Goal: Information Seeking & Learning: Find specific fact

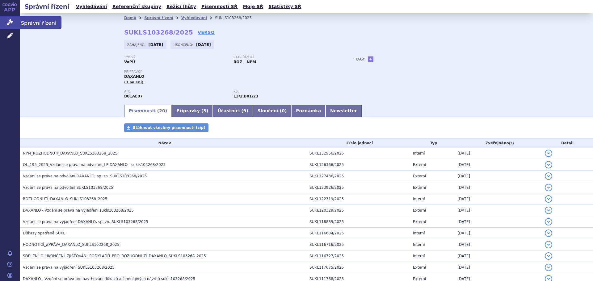
click at [31, 22] on span "Správní řízení" at bounding box center [41, 22] width 42 height 13
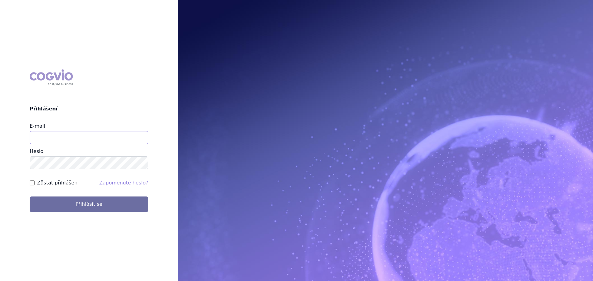
click at [45, 140] on input "E-mail" at bounding box center [89, 137] width 119 height 13
type input "jan.nedved@viatris.com"
click at [30, 197] on button "Přihlásit se" at bounding box center [89, 204] width 119 height 15
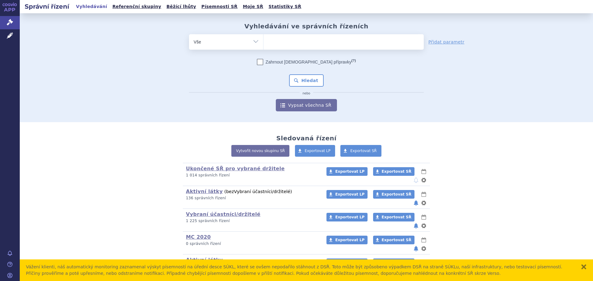
click at [348, 42] on ul at bounding box center [343, 40] width 160 height 13
click at [263, 42] on select at bounding box center [263, 41] width 0 height 15
type input "eu"
type input "eur"
type input "eurne"
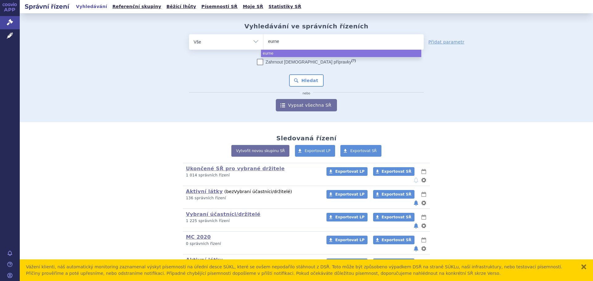
type input "eurnef"
type input "eurneff"
type input "eurneffy"
select select "eurneffy"
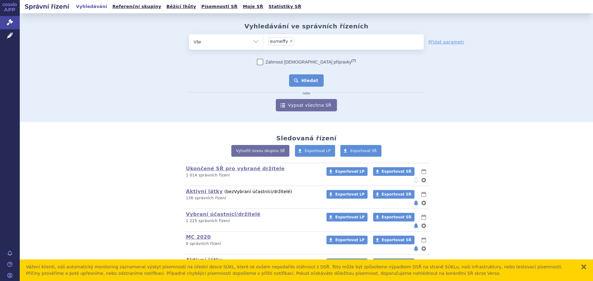
click at [316, 83] on button "Hledat" at bounding box center [306, 80] width 35 height 12
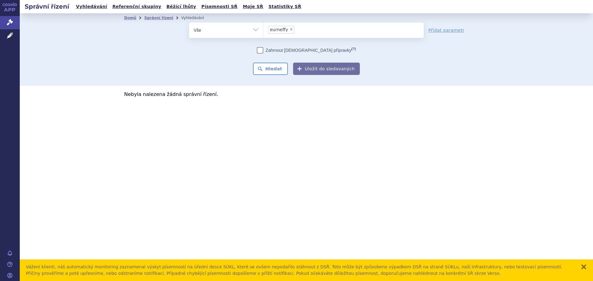
click at [290, 31] on span "×" at bounding box center [291, 29] width 4 height 4
click at [263, 31] on select "eurneffy" at bounding box center [263, 29] width 0 height 15
select select
click at [290, 31] on ul at bounding box center [343, 29] width 160 height 13
click at [263, 31] on select "eurneffy" at bounding box center [263, 29] width 0 height 15
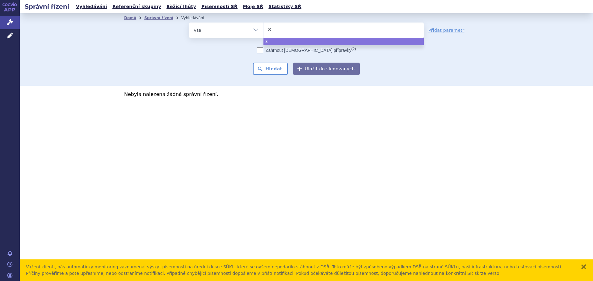
type input "S0"
type input "S01"
type input "S01E"
type input "S01EA"
type input "S01EA0"
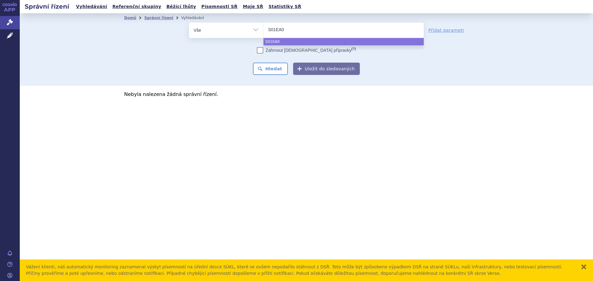
type input "S01EA01"
select select "S01EA01"
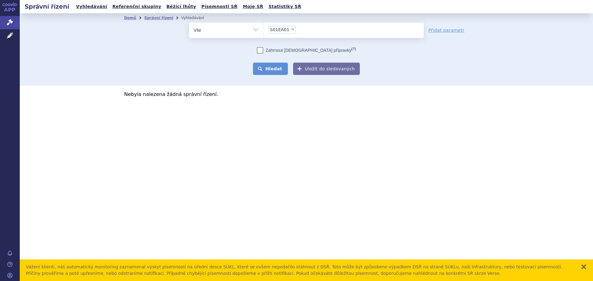
click at [269, 66] on button "Hledat" at bounding box center [270, 69] width 35 height 12
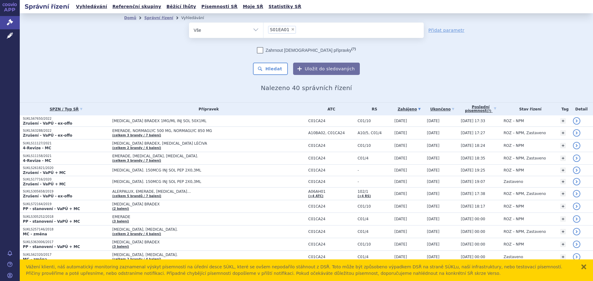
drag, startPoint x: 267, startPoint y: 30, endPoint x: 284, endPoint y: 31, distance: 17.3
click at [284, 31] on li "× S01EA01" at bounding box center [282, 30] width 28 height 8
click at [263, 31] on select "S01EA01" at bounding box center [263, 29] width 0 height 15
click at [291, 31] on span "×" at bounding box center [293, 29] width 4 height 4
click at [263, 31] on select "S01EA01" at bounding box center [263, 29] width 0 height 15
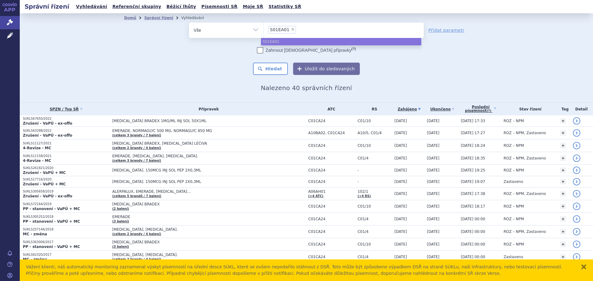
select select
type input "eu"
type input "eur"
type input "eurn"
type input "eurne"
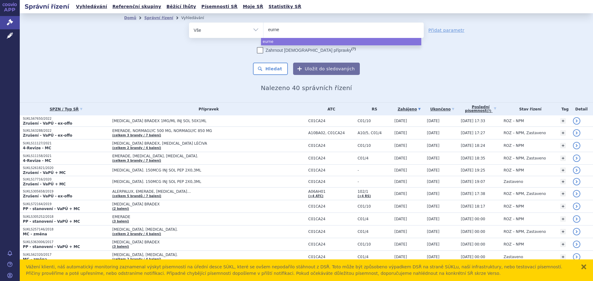
type input "eurnef"
type input "eurneffy"
select select "eurneffy"
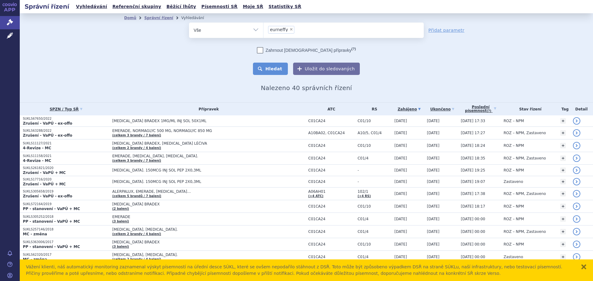
click at [281, 69] on button "Hledat" at bounding box center [270, 69] width 35 height 12
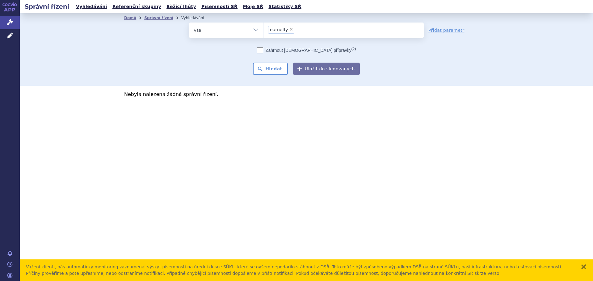
click at [289, 31] on span "×" at bounding box center [291, 29] width 4 height 4
click at [263, 31] on select "eurneffy" at bounding box center [263, 29] width 0 height 15
select select
click at [289, 31] on ul at bounding box center [343, 29] width 160 height 13
click at [263, 31] on select "eurneffy" at bounding box center [263, 29] width 0 height 15
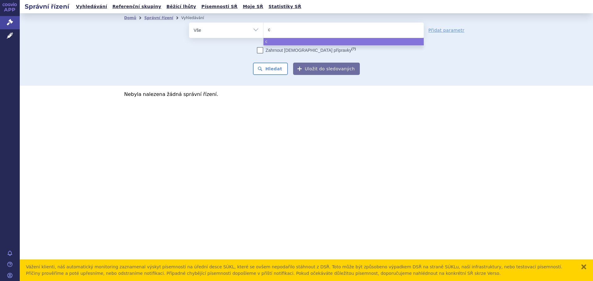
type input "c0"
type input "c01"
type input "c01ca"
type input "c01ca2"
type input "c01ca24"
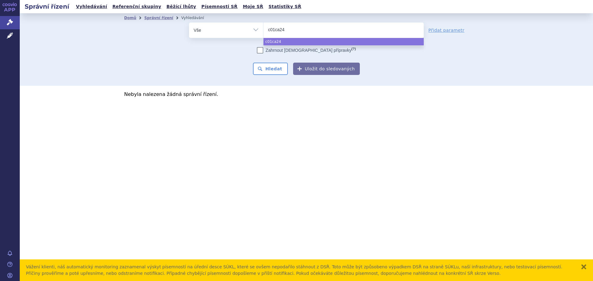
select select "c01ca24"
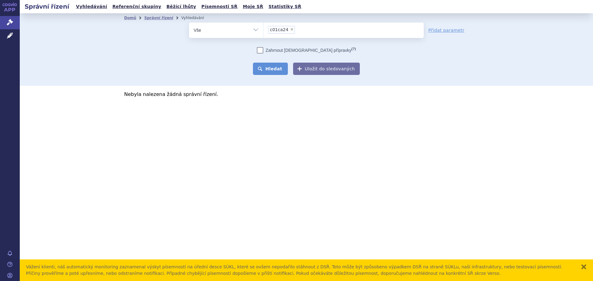
click at [273, 72] on button "Hledat" at bounding box center [270, 69] width 35 height 12
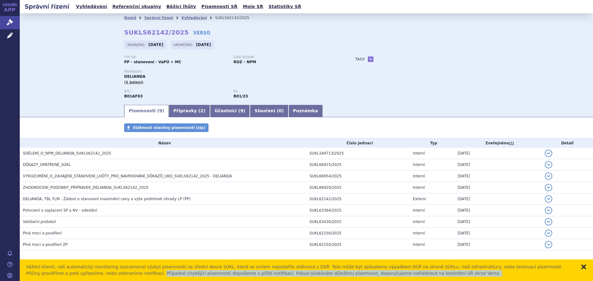
drag, startPoint x: 586, startPoint y: 266, endPoint x: 582, endPoint y: 267, distance: 4.8
click at [584, 266] on div "Vážení klienti, náš automatický monitoring zaznamenal výskyt písemností na úřed…" at bounding box center [306, 271] width 573 height 22
click at [584, 266] on button "zavřít" at bounding box center [583, 267] width 6 height 6
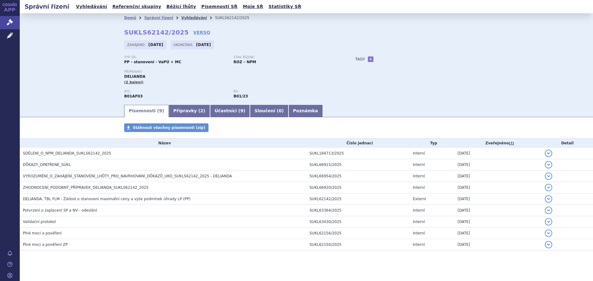
click at [181, 17] on link "Vyhledávání" at bounding box center [194, 18] width 26 height 4
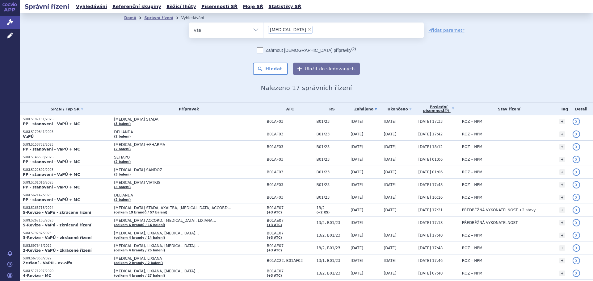
click at [307, 29] on span "×" at bounding box center [309, 29] width 4 height 4
click at [263, 29] on select "[MEDICAL_DATA]" at bounding box center [263, 29] width 0 height 15
select select
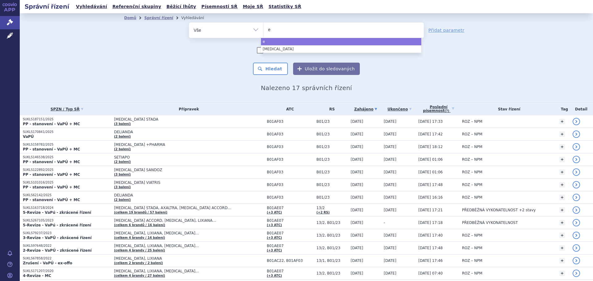
type input "ed"
type input "edo"
type input "edoxa"
type input "edoxab"
type input "edoxaban"
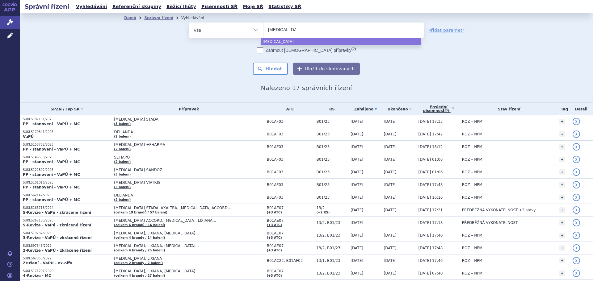
select select "edoxaban"
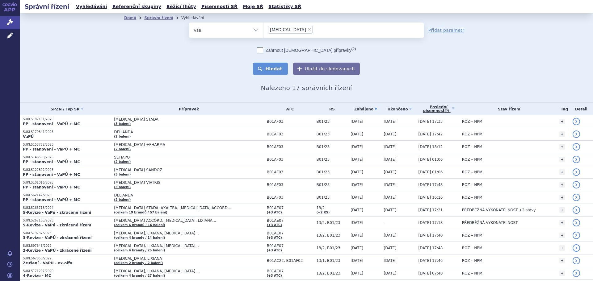
click at [274, 70] on button "Hledat" at bounding box center [270, 69] width 35 height 12
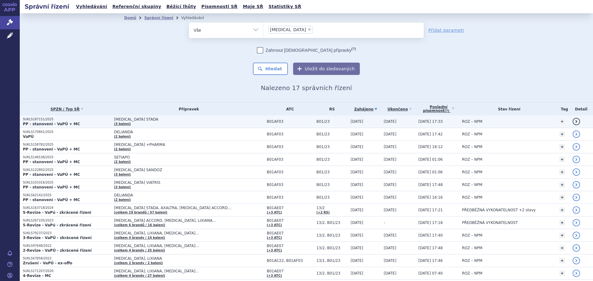
click at [151, 125] on td "[MEDICAL_DATA] STADA (3 balení)" at bounding box center [187, 121] width 153 height 13
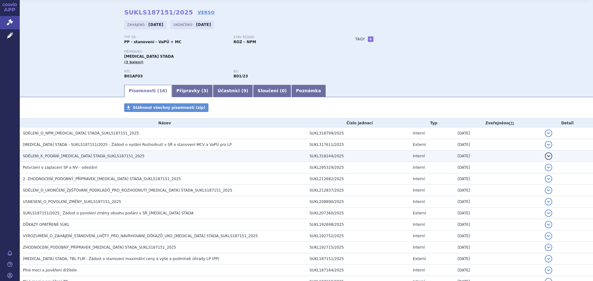
scroll to position [31, 0]
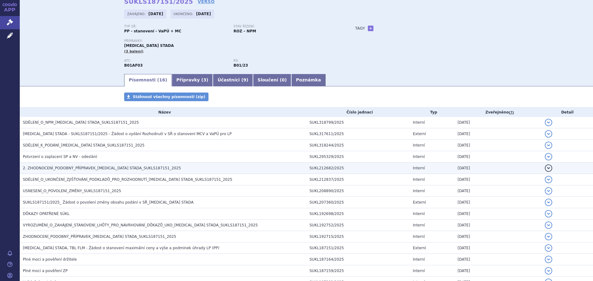
click at [140, 168] on span "2. ZHODNOCENÍ_PODOBNÝ_PŘÍPRAVEK_[MEDICAL_DATA] STADA_SUKLS187151_2025" at bounding box center [102, 168] width 158 height 4
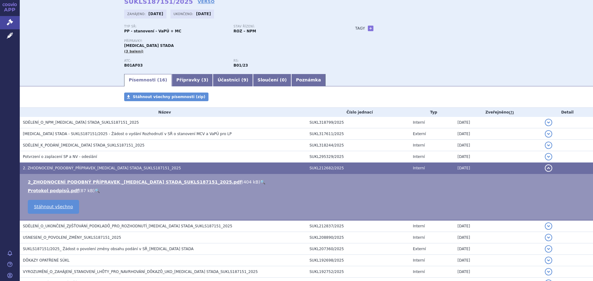
click at [260, 181] on link "🔍" at bounding box center [262, 182] width 5 height 5
